Goal: Transaction & Acquisition: Subscribe to service/newsletter

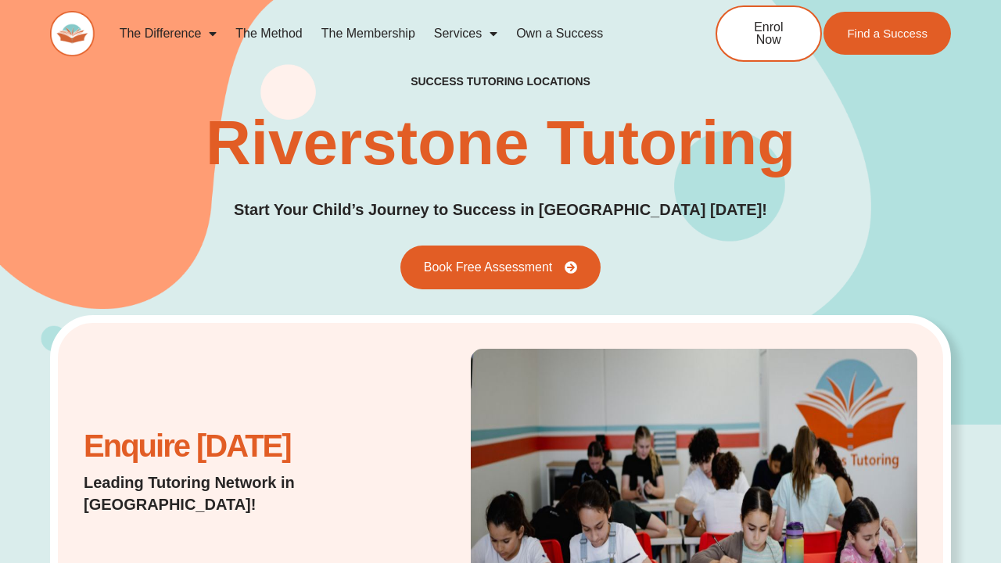
click at [353, 31] on link "The Membership" at bounding box center [368, 34] width 113 height 36
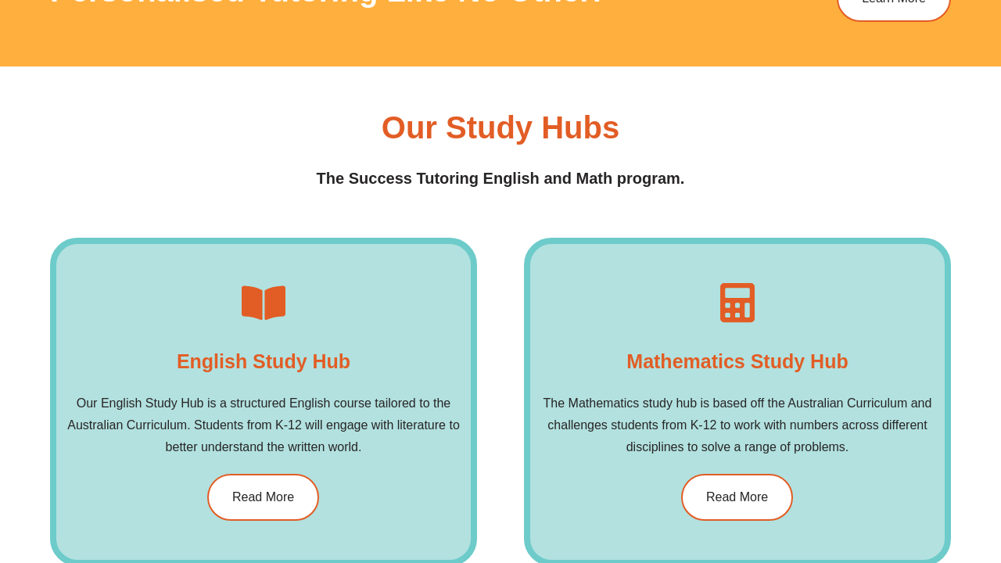
scroll to position [2056, 0]
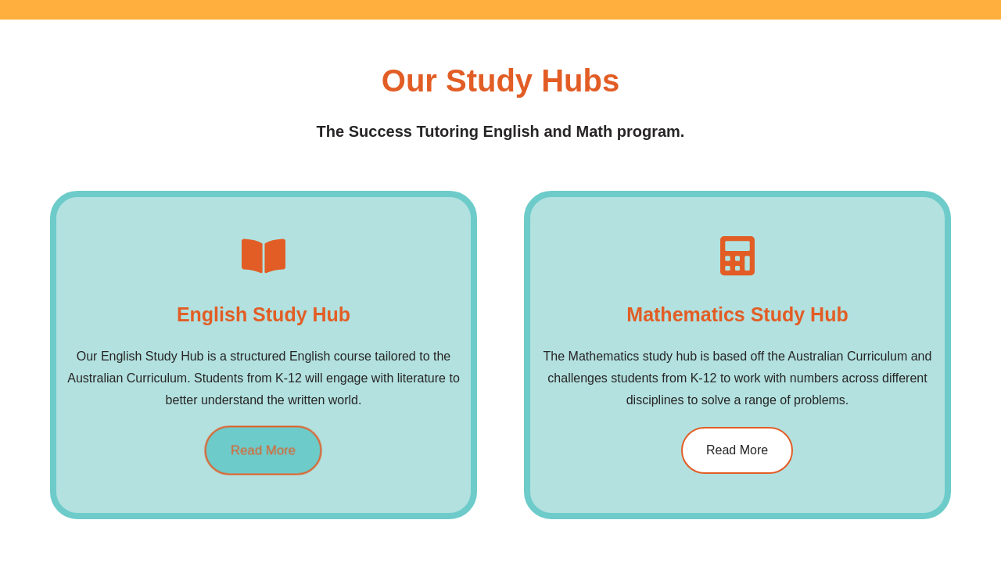
click at [269, 457] on link "Read More" at bounding box center [263, 449] width 117 height 49
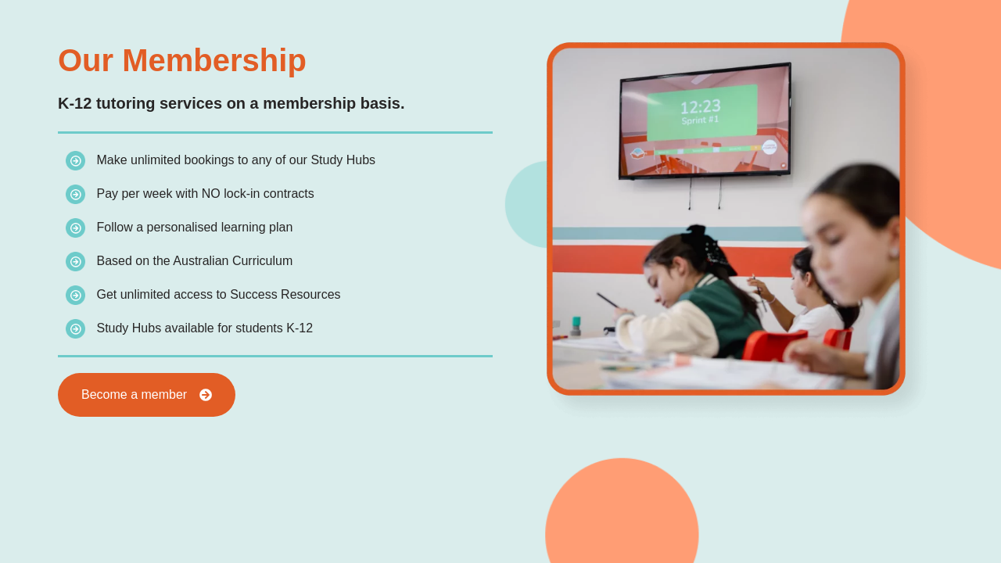
scroll to position [1345, 0]
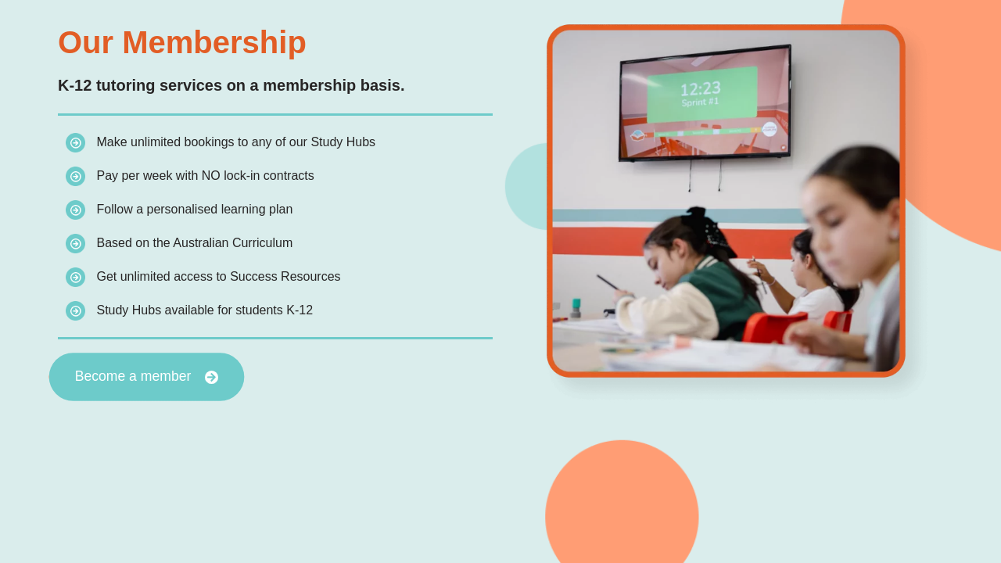
click at [158, 384] on link "Become a member" at bounding box center [146, 377] width 195 height 48
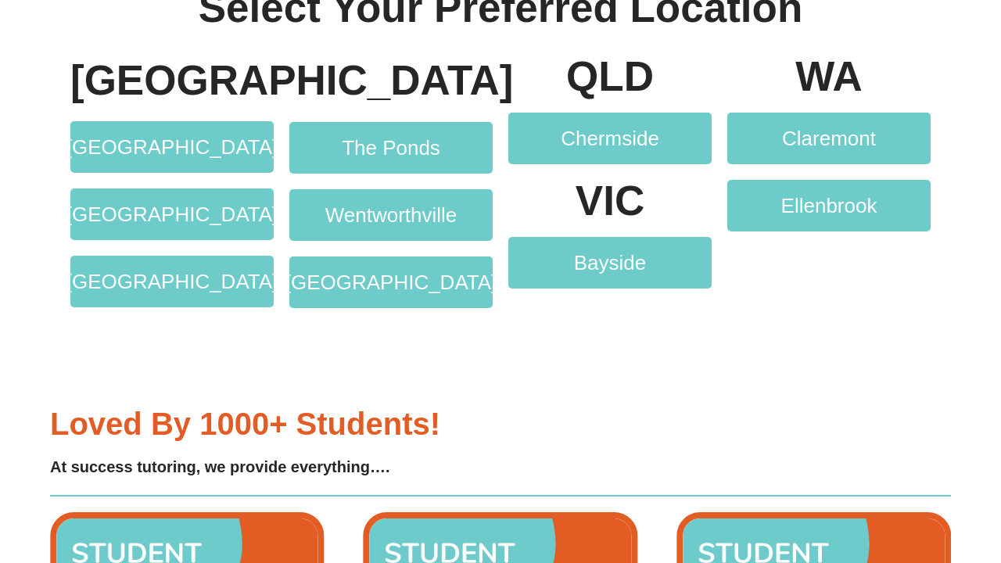
scroll to position [2931, 0]
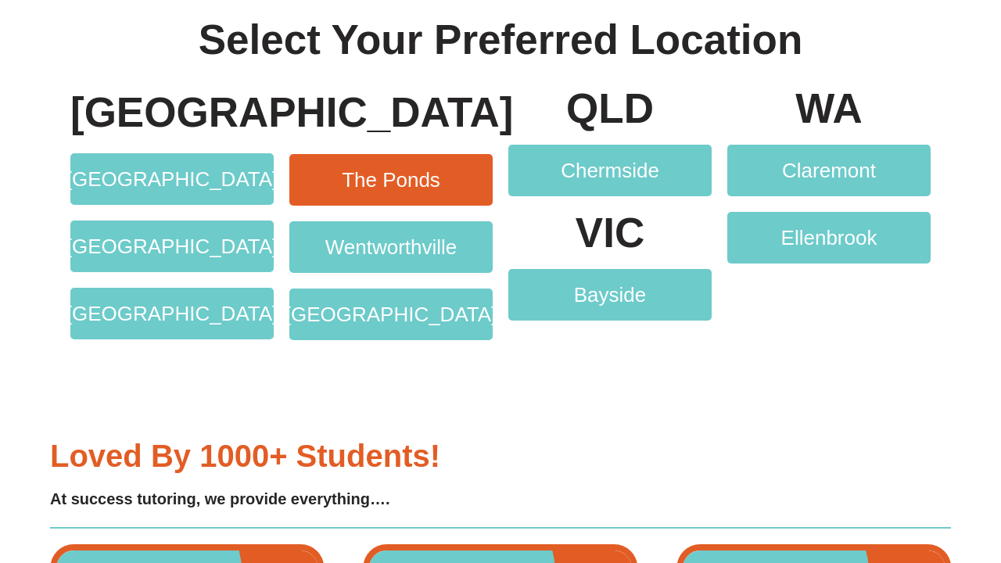
click at [369, 188] on span "The Ponds" at bounding box center [391, 180] width 98 height 20
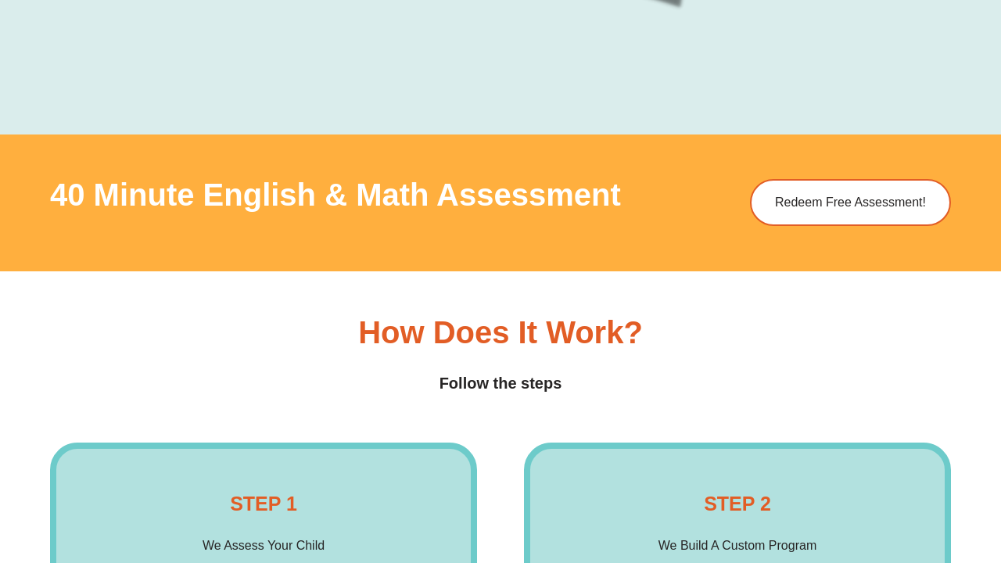
scroll to position [1936, 0]
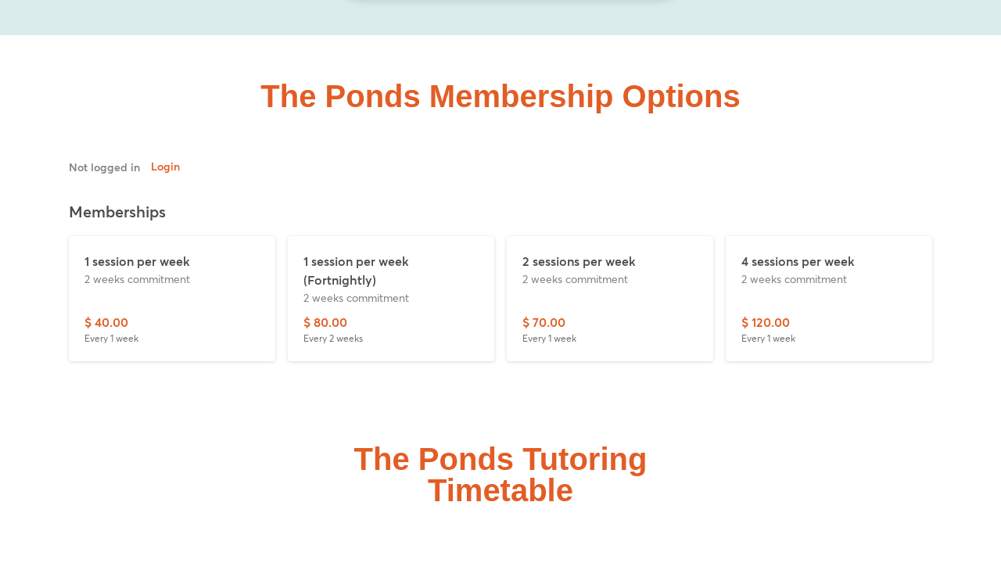
scroll to position [3473, 0]
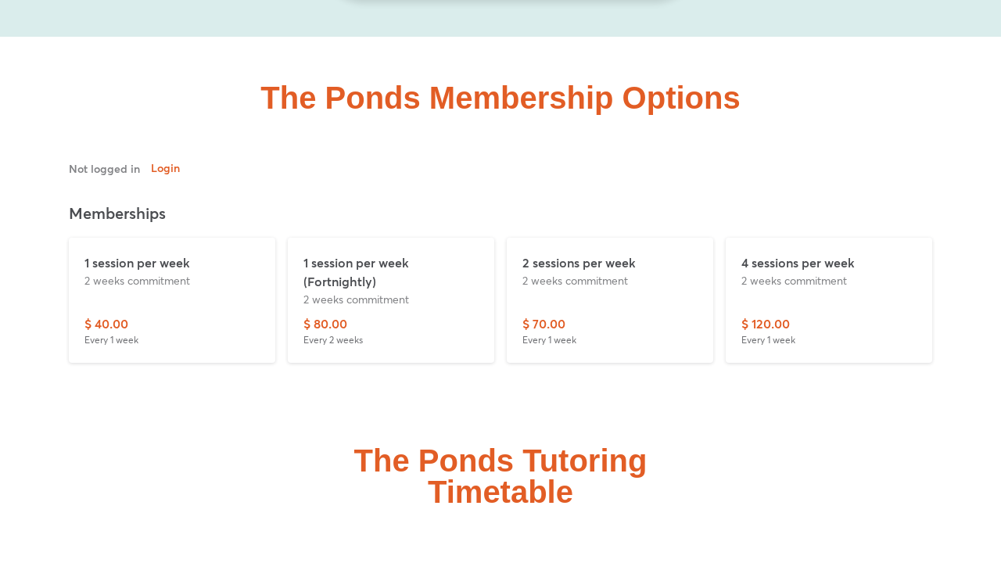
click at [583, 253] on p "2 sessions per week" at bounding box center [609, 262] width 175 height 19
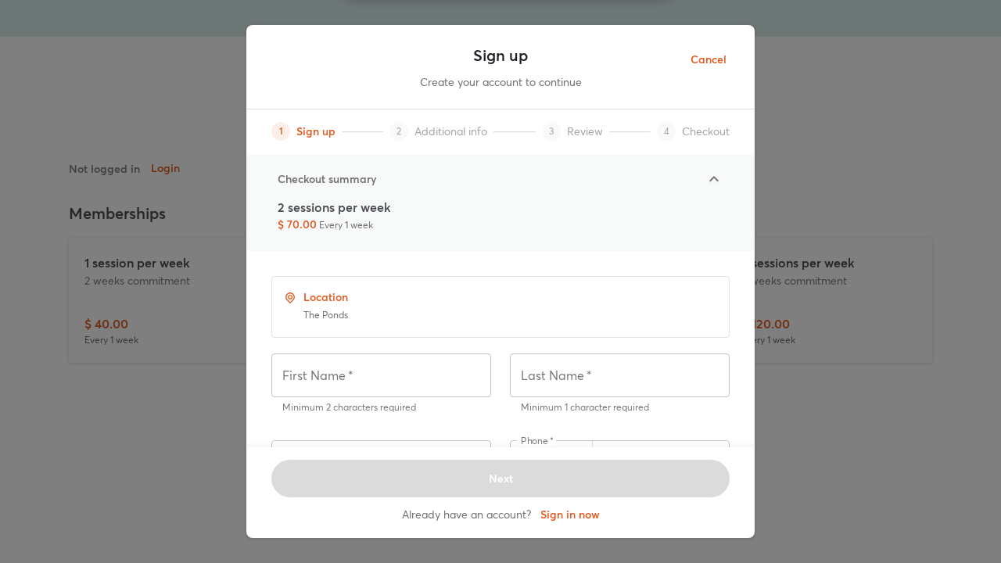
click at [702, 52] on span "Cancel" at bounding box center [708, 60] width 36 height 20
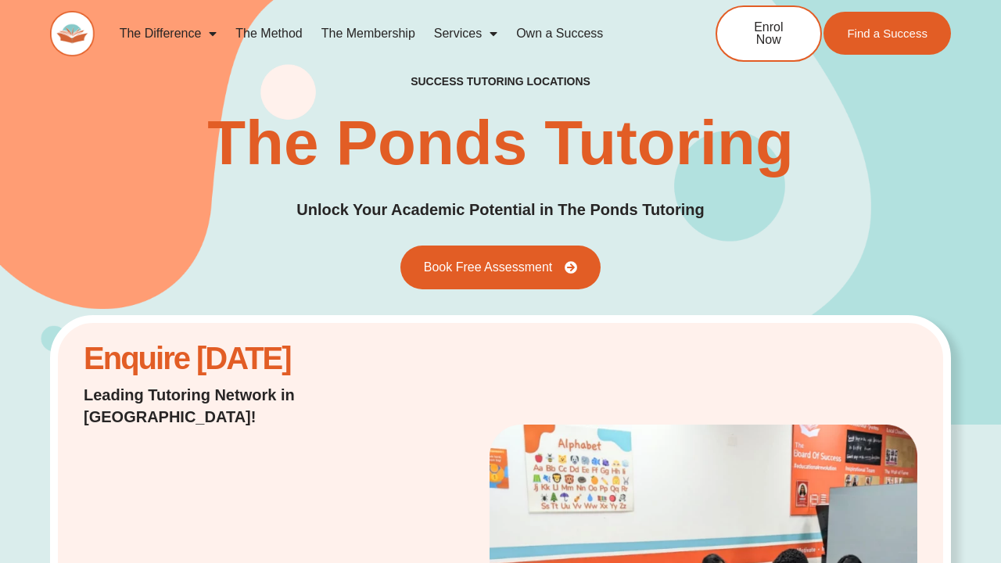
scroll to position [0, 0]
